Goal: Task Accomplishment & Management: Manage account settings

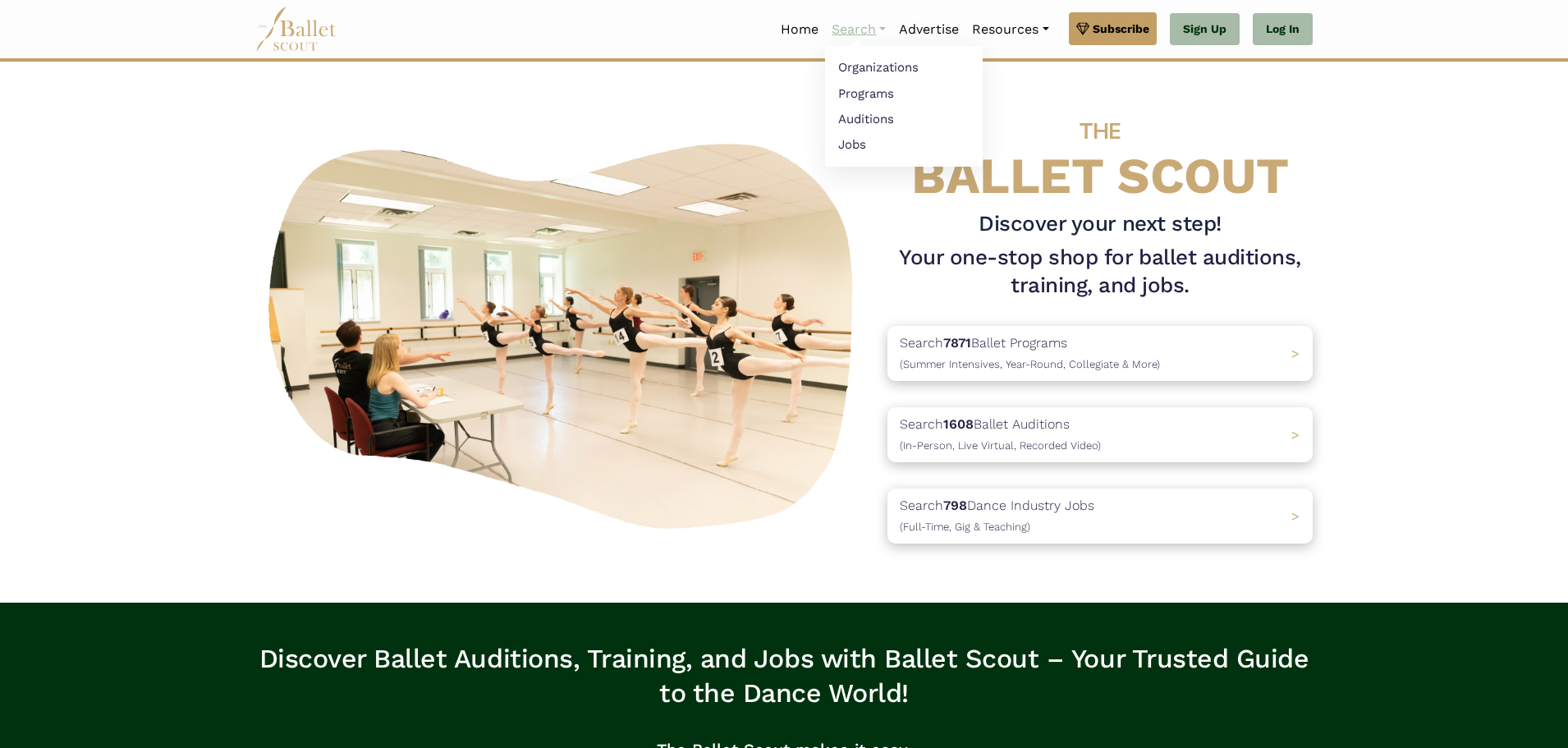
click at [847, 32] on link "Search" at bounding box center [858, 30] width 68 height 35
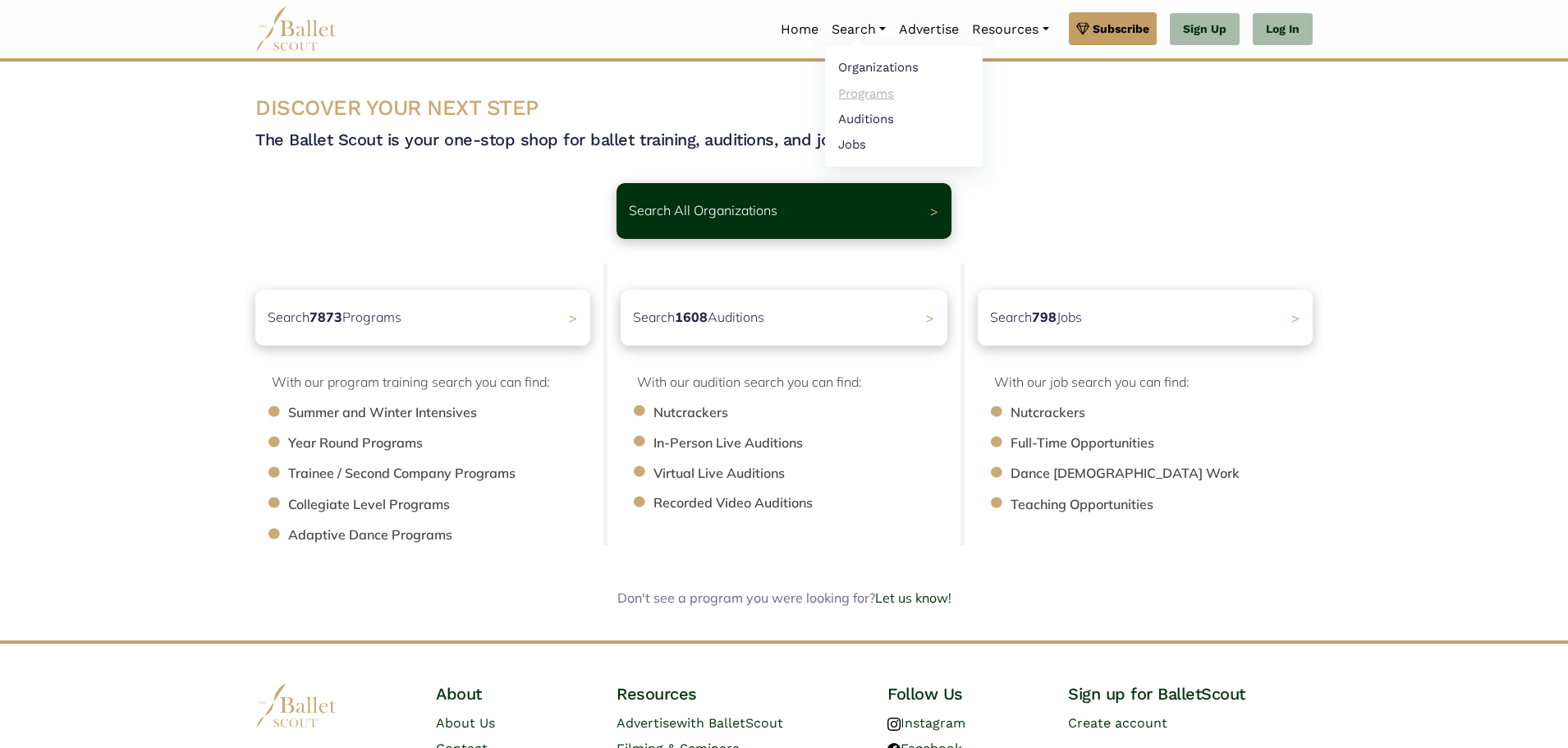
click at [848, 94] on link "Programs" at bounding box center [903, 93] width 158 height 25
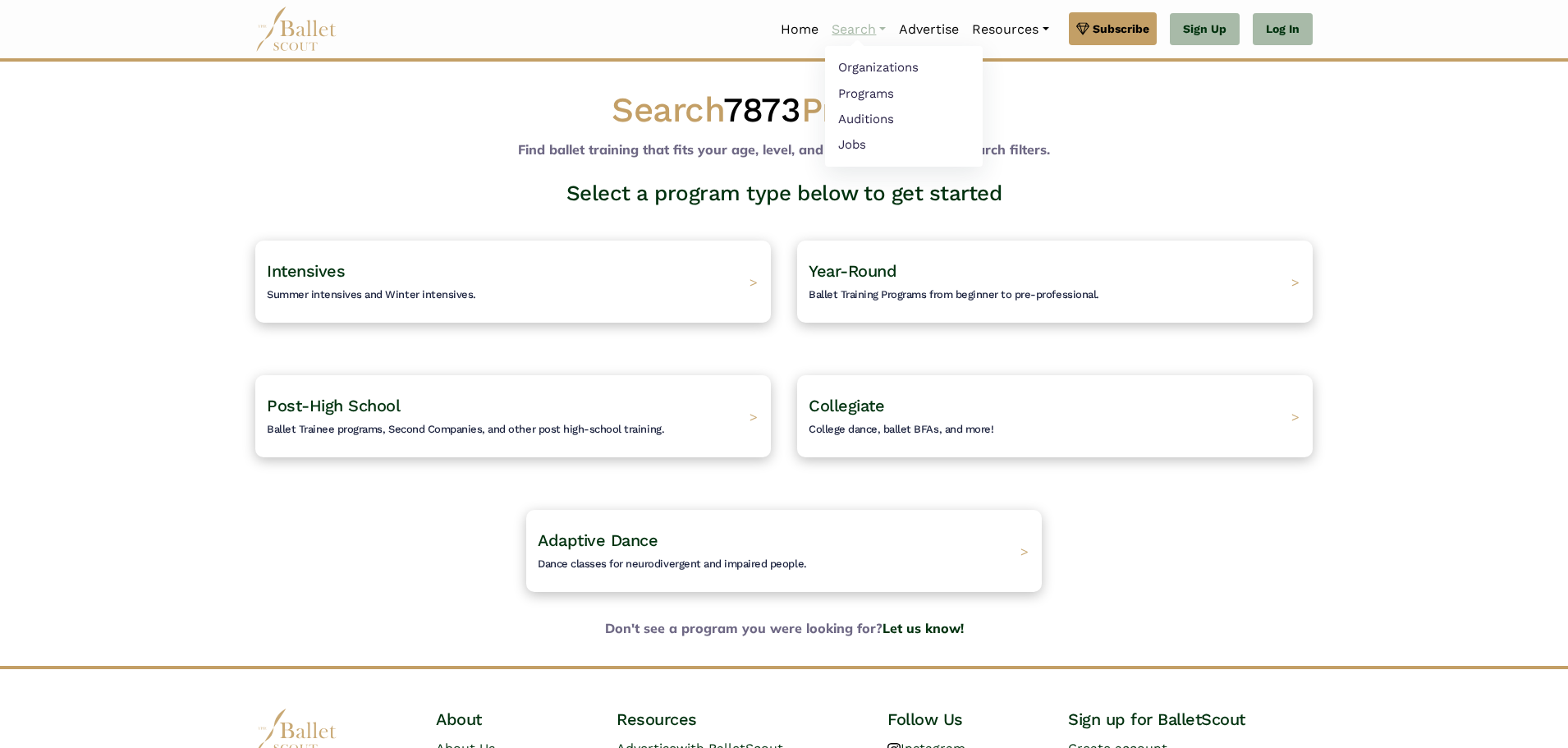
click at [845, 30] on link "Search" at bounding box center [858, 30] width 68 height 35
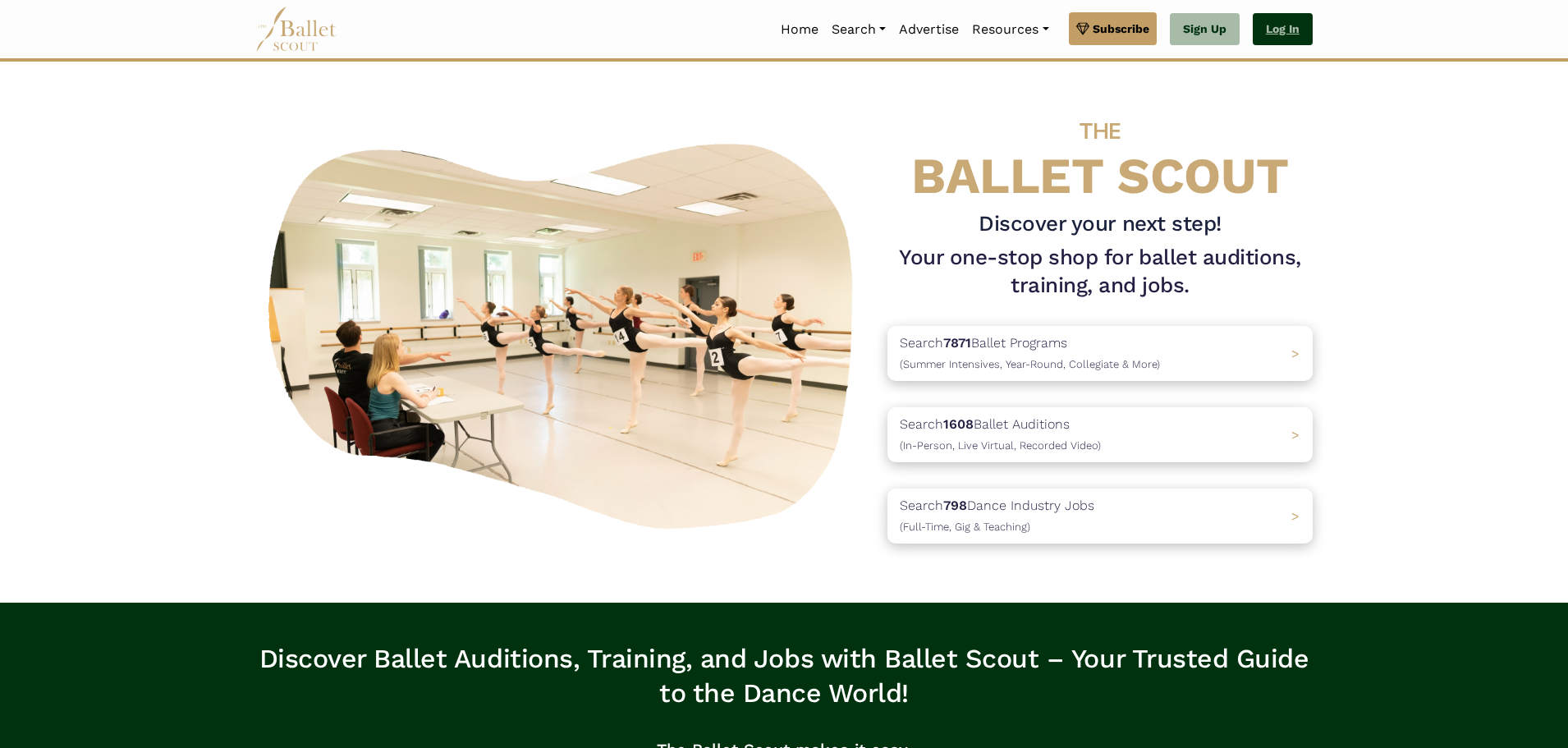
click at [1274, 33] on link "Log In" at bounding box center [1282, 30] width 60 height 33
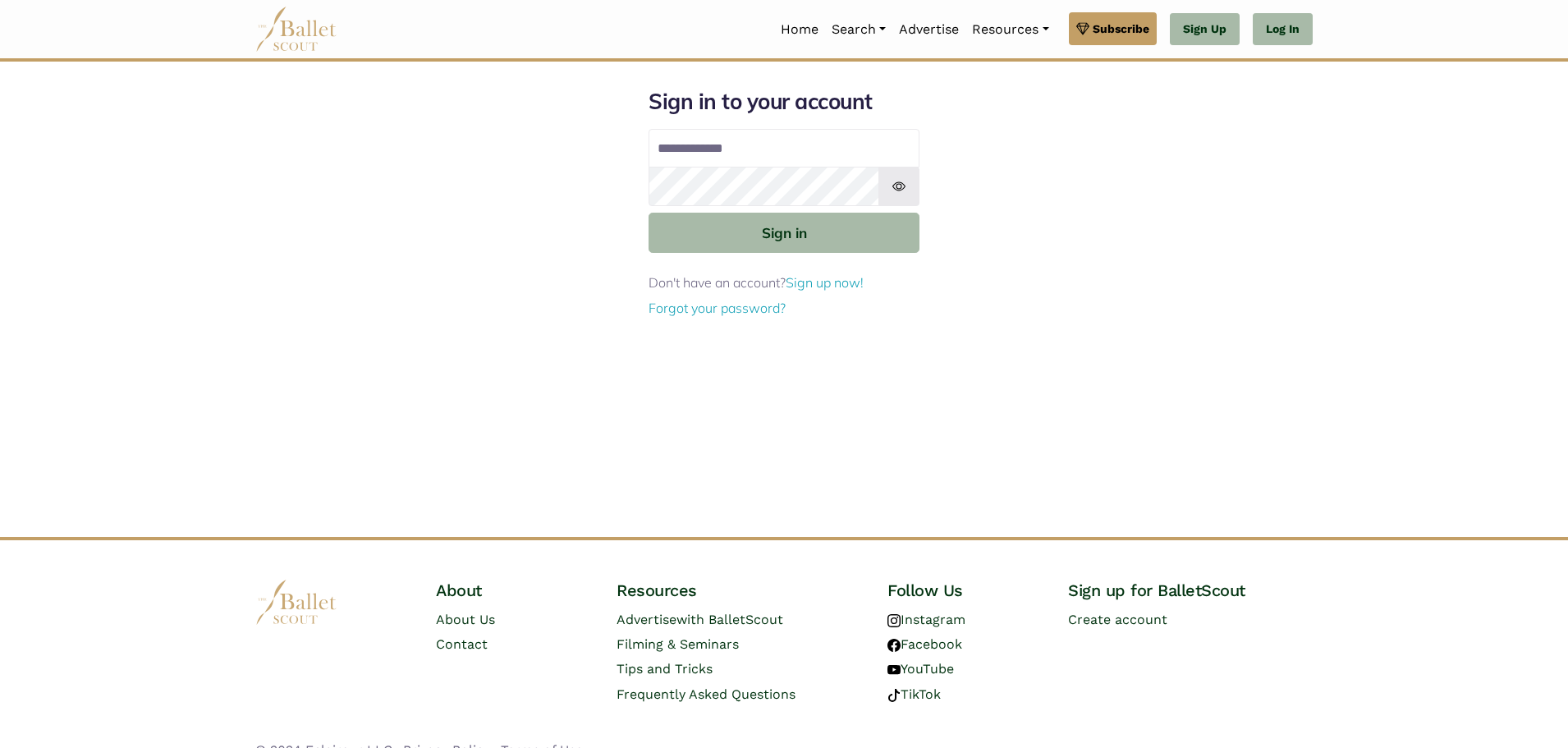
click at [673, 151] on input "Email address" at bounding box center [783, 149] width 271 height 40
type input "**********"
click at [648, 213] on button "Sign in" at bounding box center [783, 233] width 271 height 41
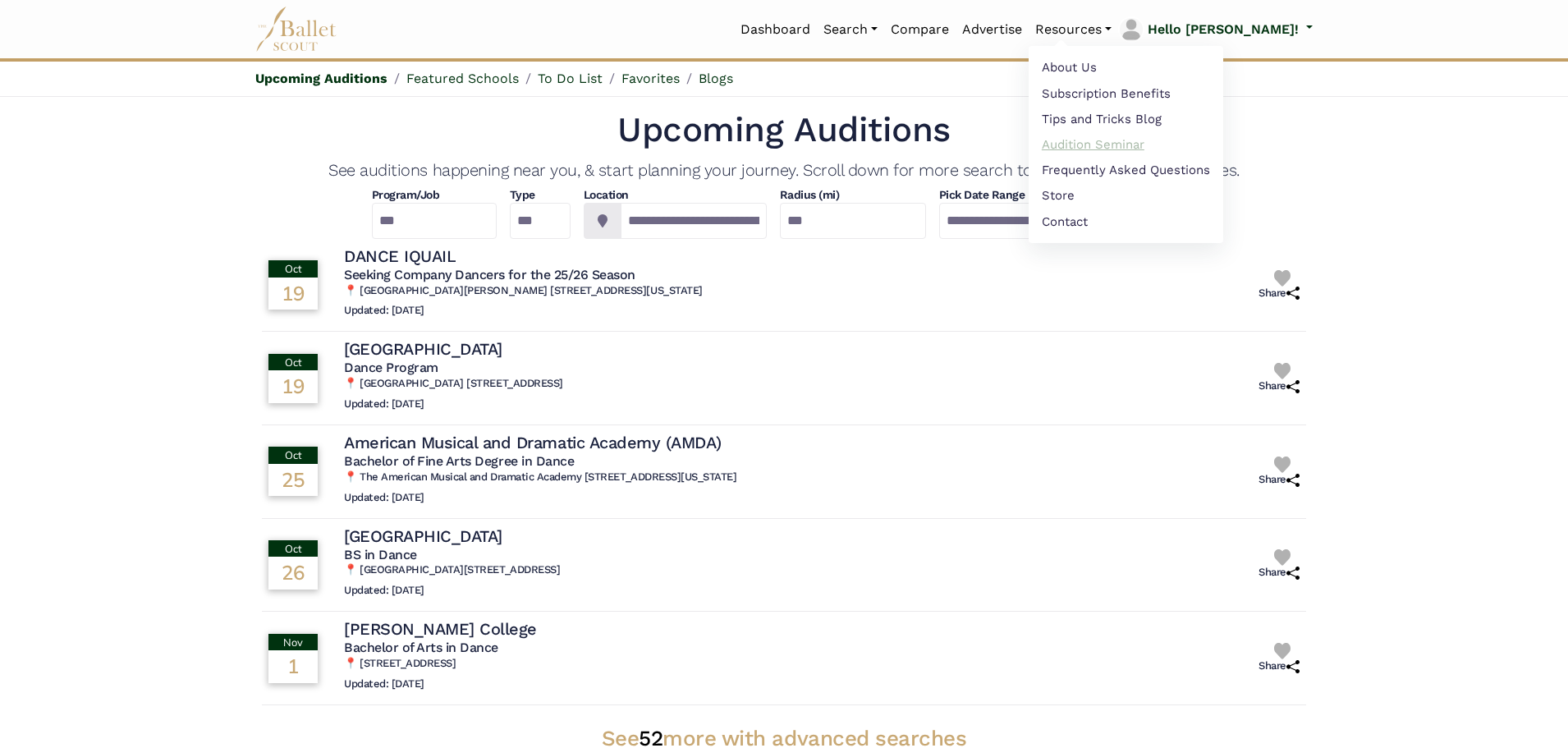
click at [1142, 141] on link "Audition Seminar" at bounding box center [1126, 144] width 195 height 25
